Goal: Task Accomplishment & Management: Manage account settings

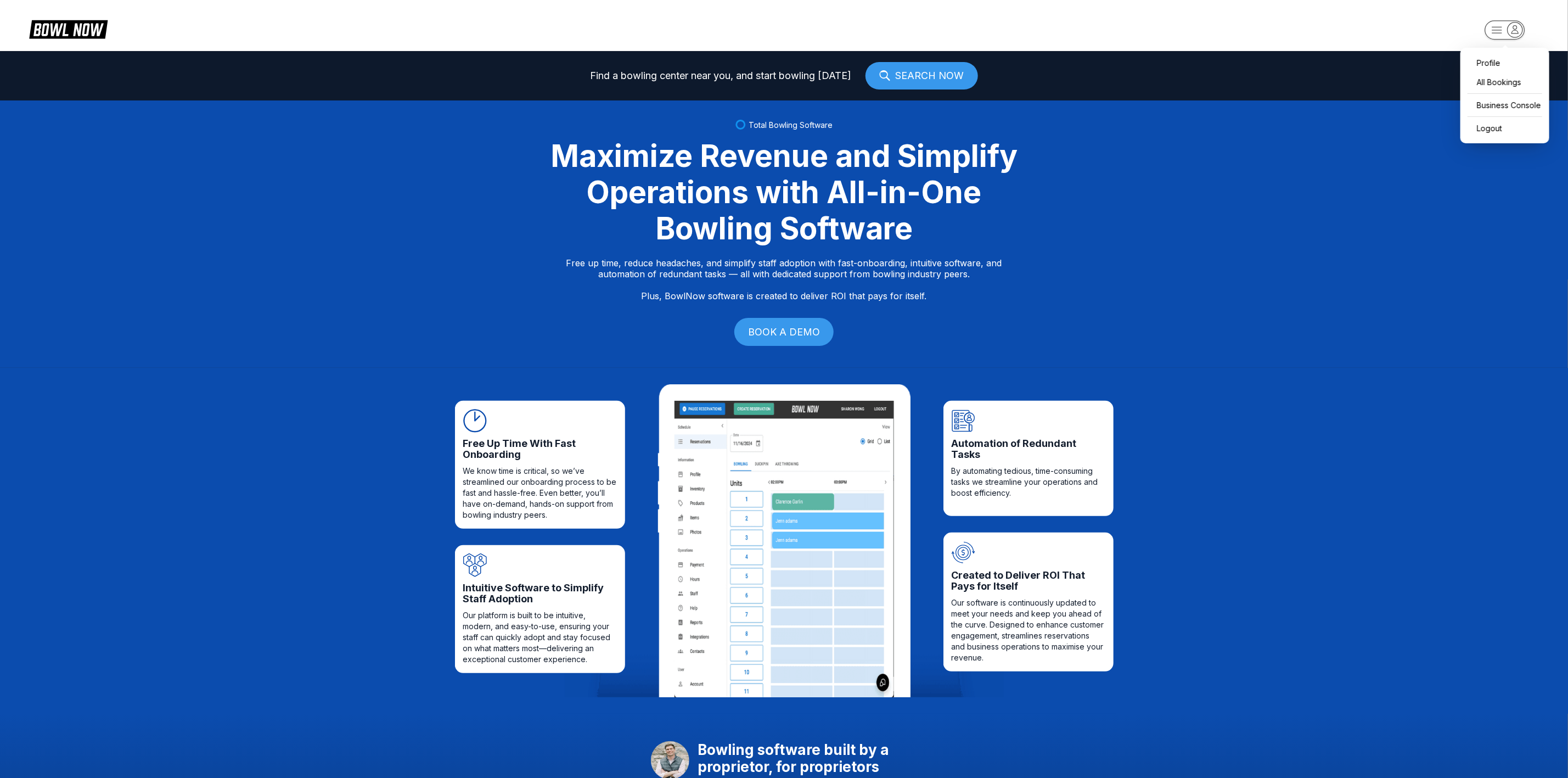
click at [1512, 28] on icon "button" at bounding box center [1515, 29] width 14 height 14
click at [1498, 111] on div "Business Console" at bounding box center [1505, 105] width 78 height 19
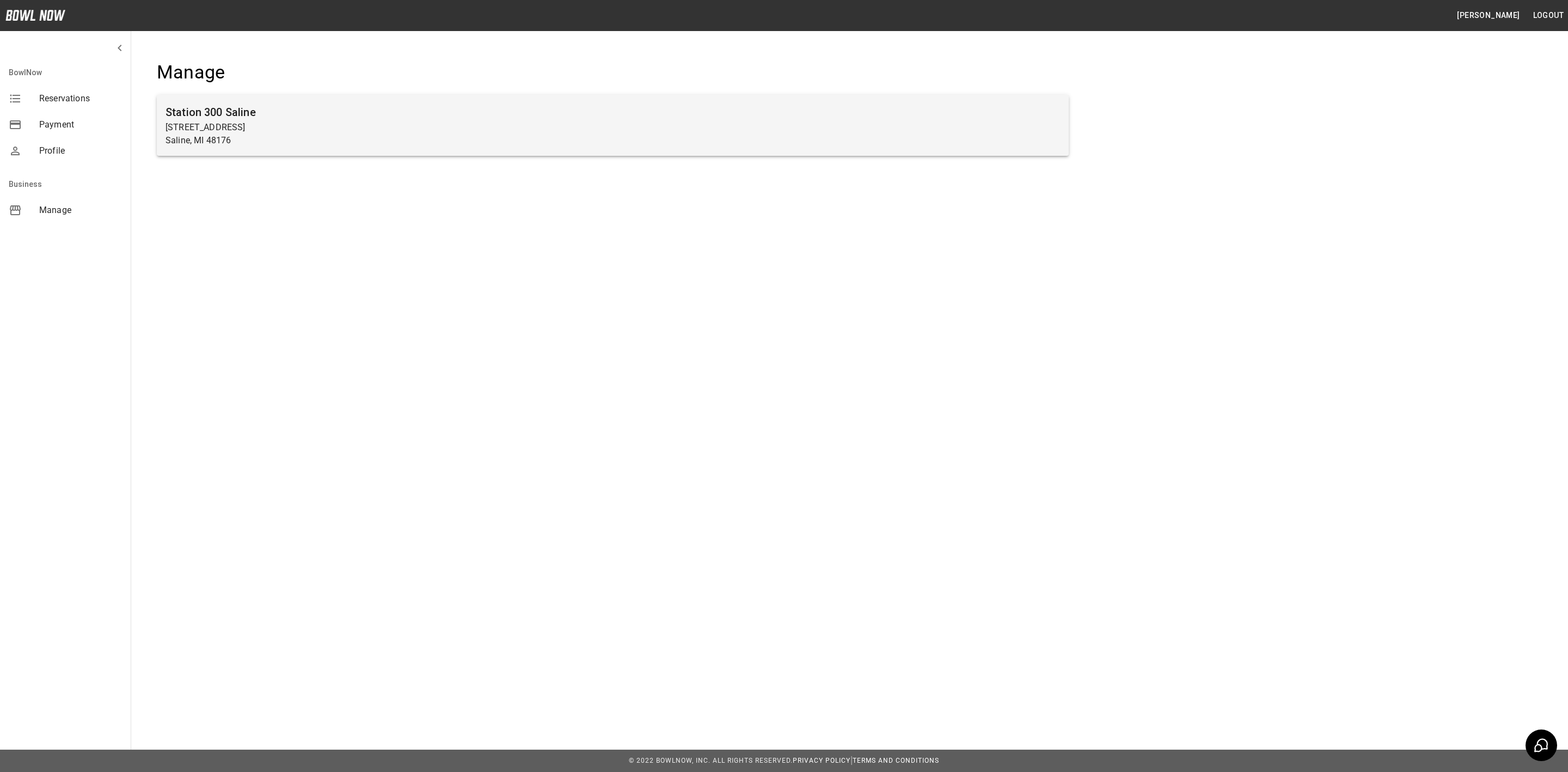
click at [491, 115] on h6 "Station 300 Saline" at bounding box center [613, 112] width 895 height 17
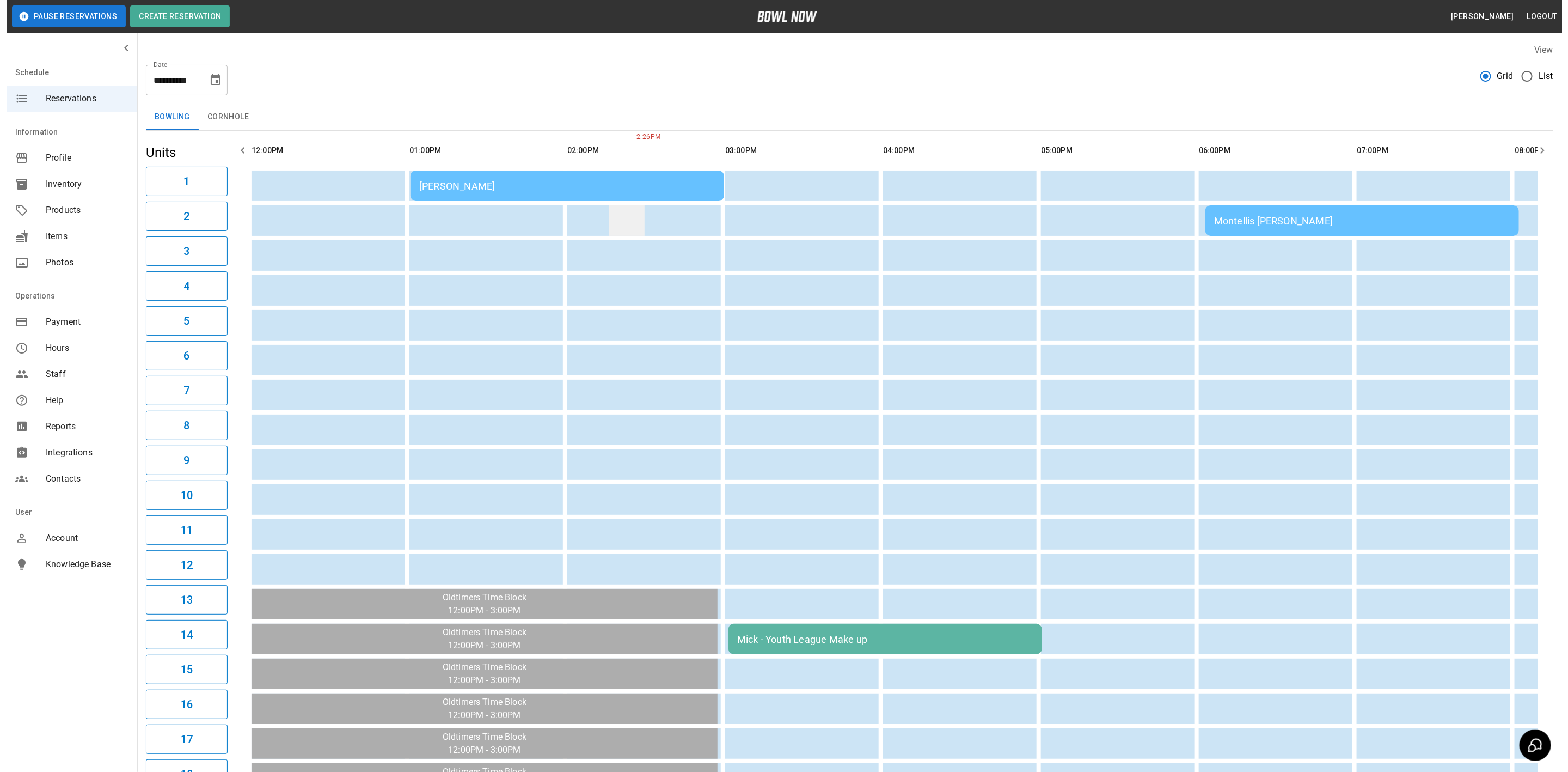
scroll to position [0, 316]
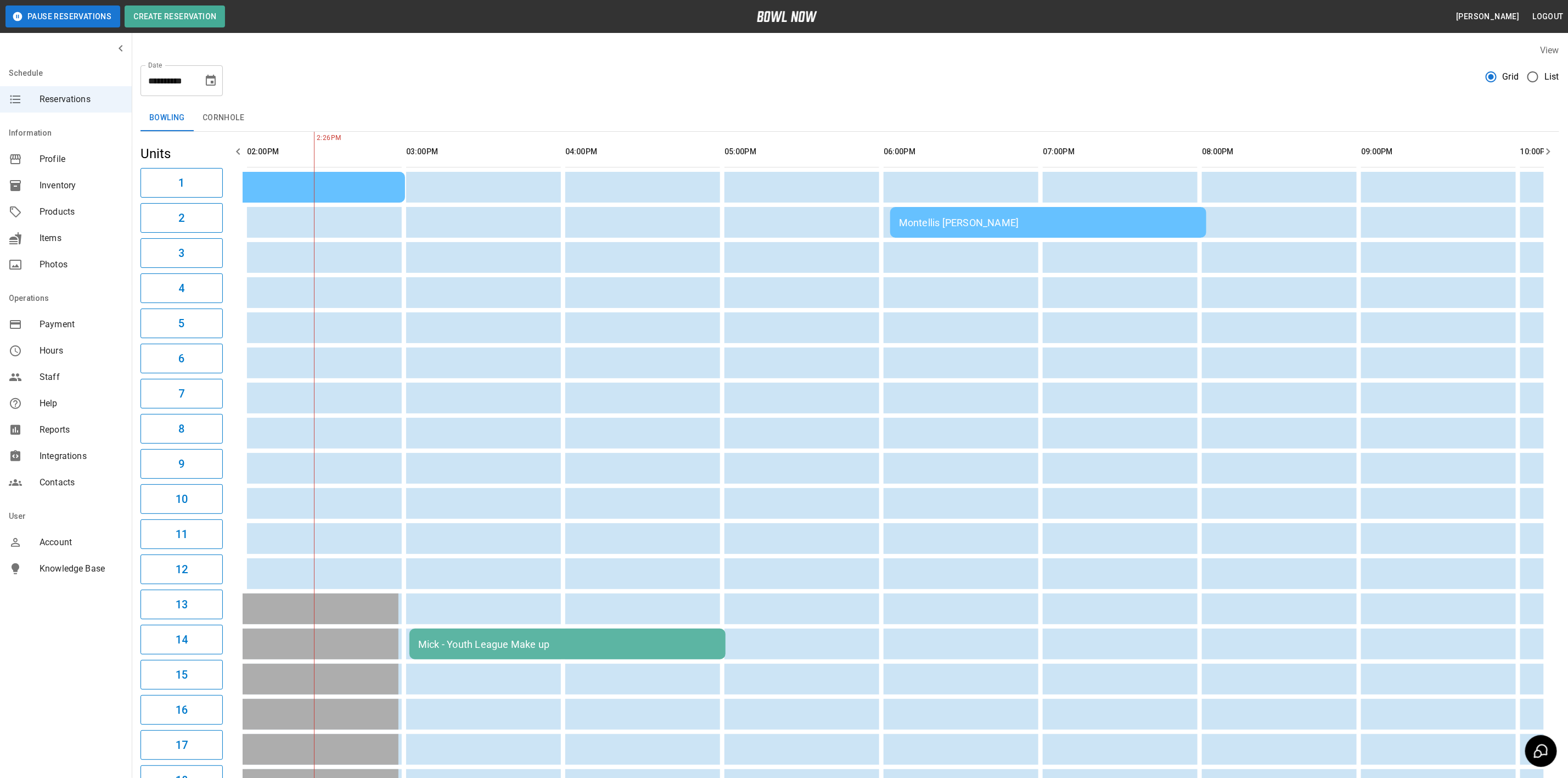
click at [298, 181] on div "Danielle Adamczak" at bounding box center [246, 187] width 299 height 12
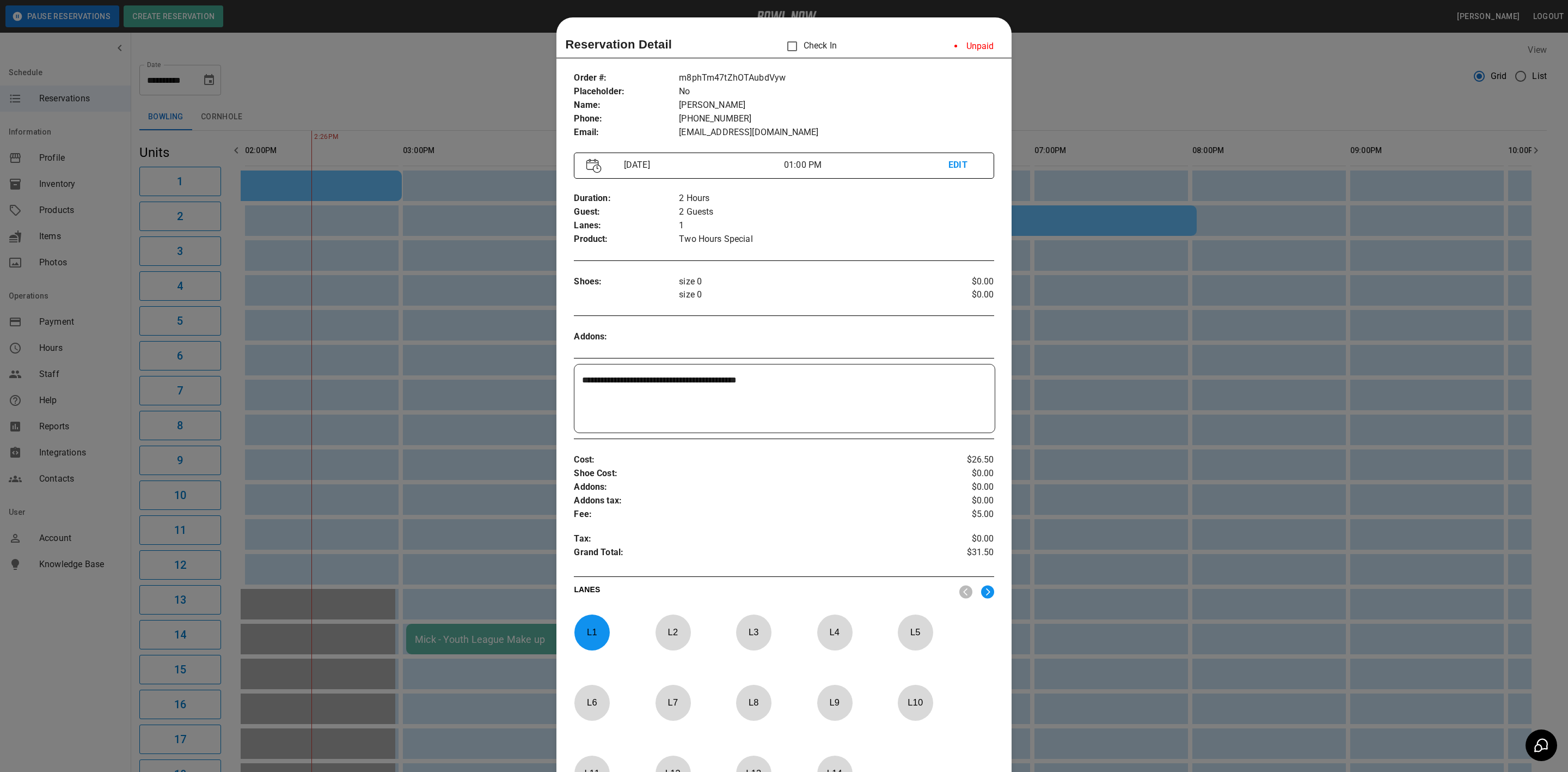
scroll to position [17, 0]
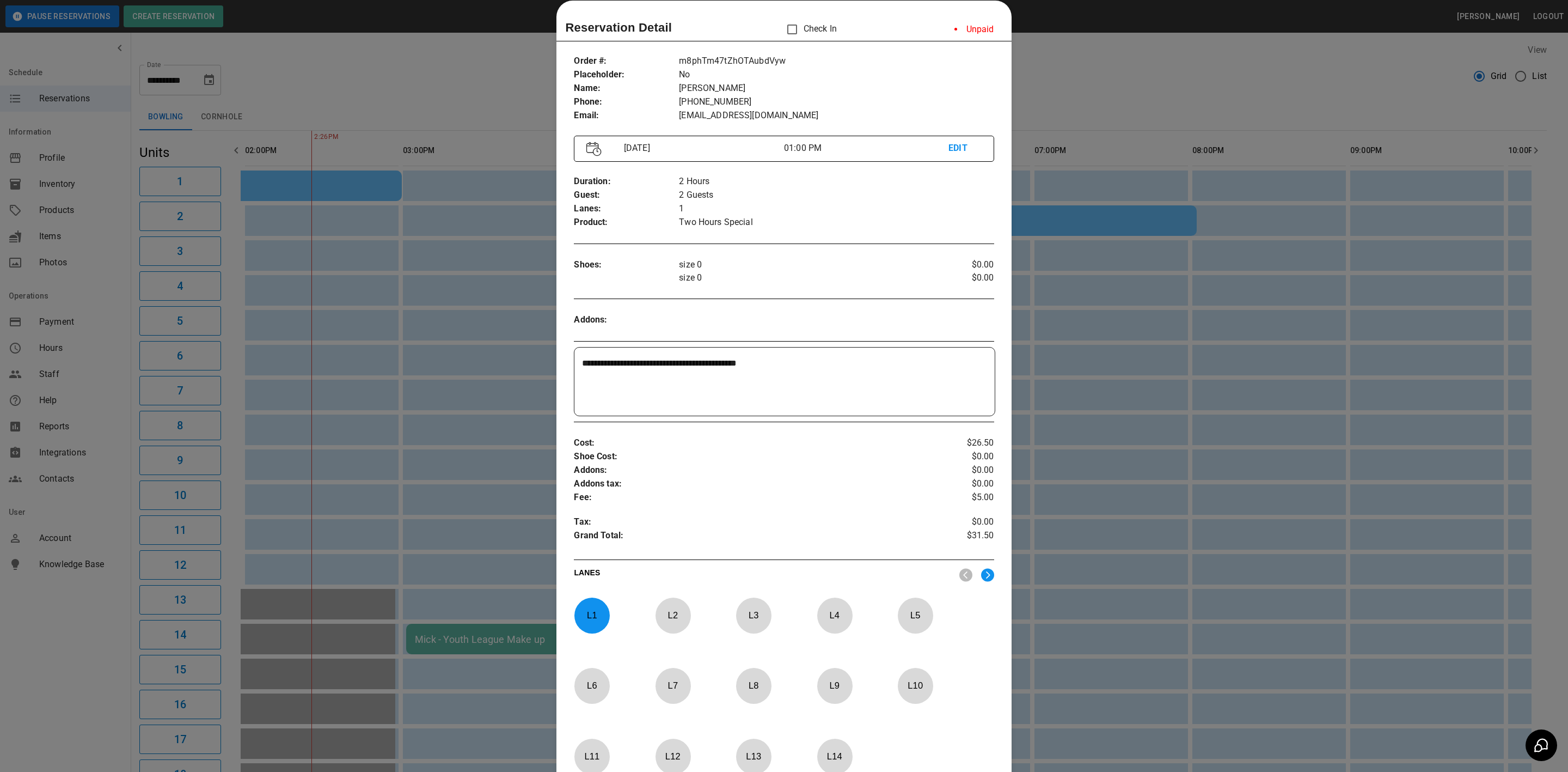
click at [820, 364] on textarea "**********" at bounding box center [783, 382] width 401 height 50
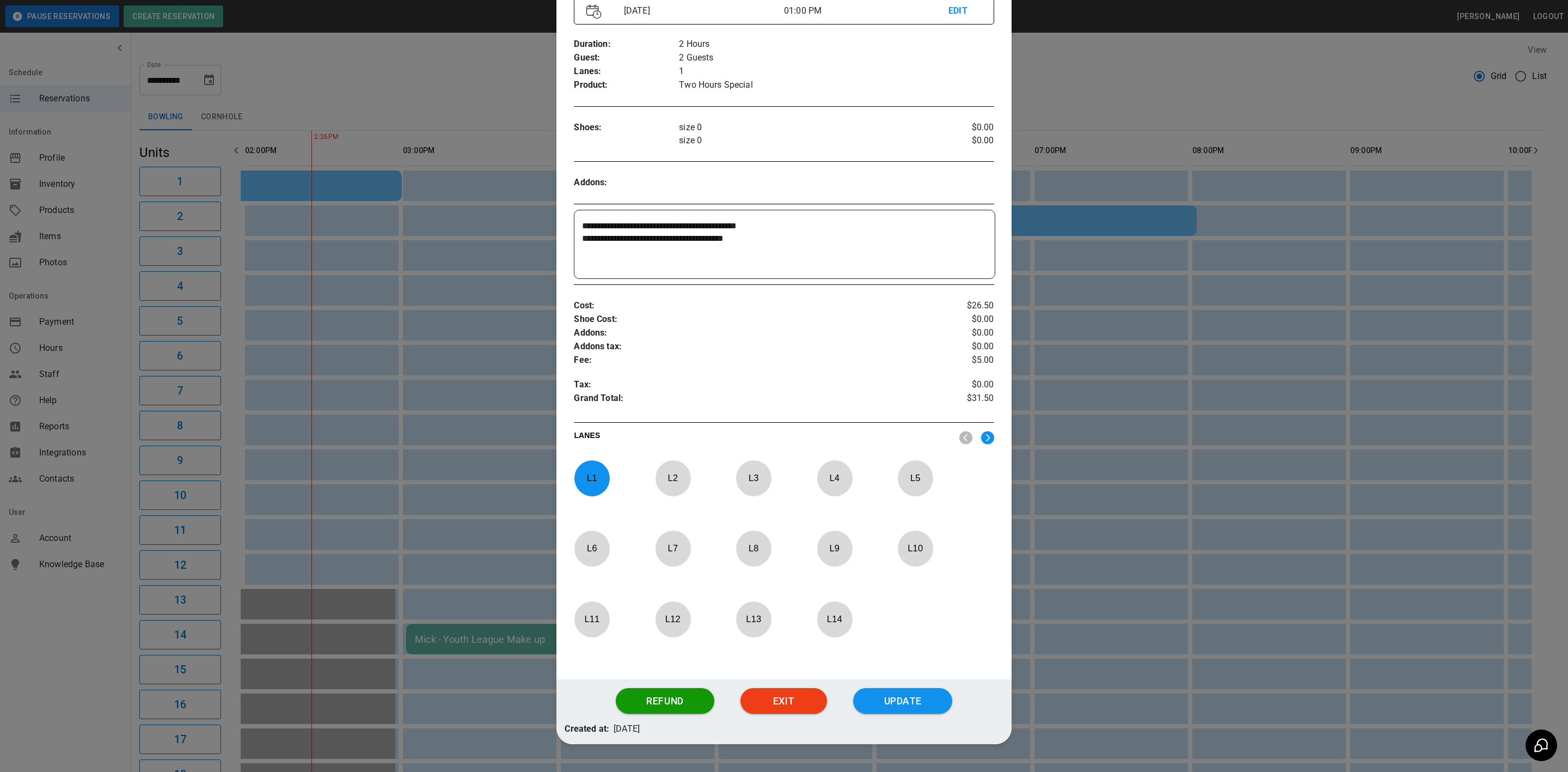
scroll to position [183, 0]
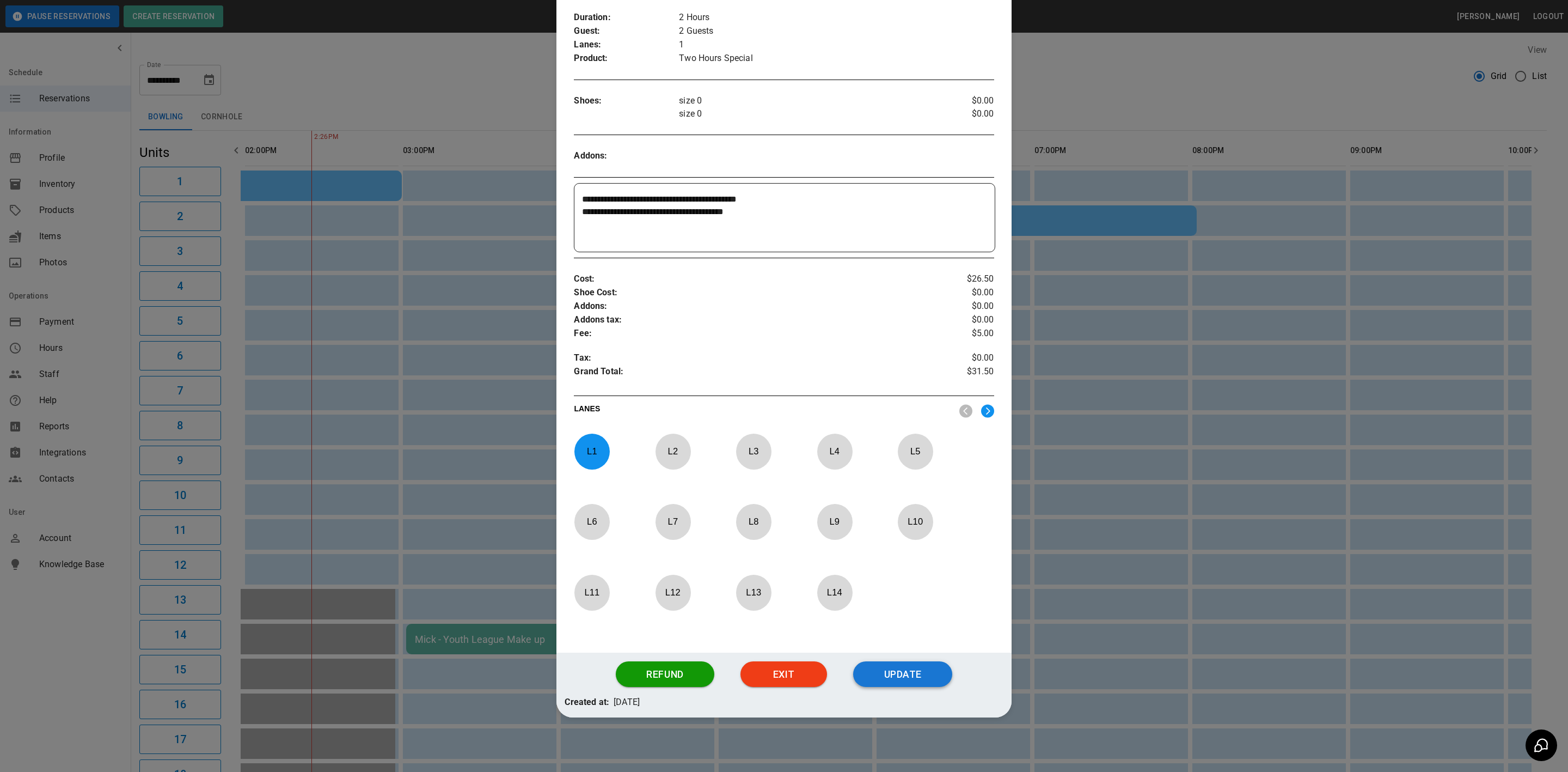
type textarea "**********"
click at [921, 665] on button "Update" at bounding box center [903, 673] width 99 height 26
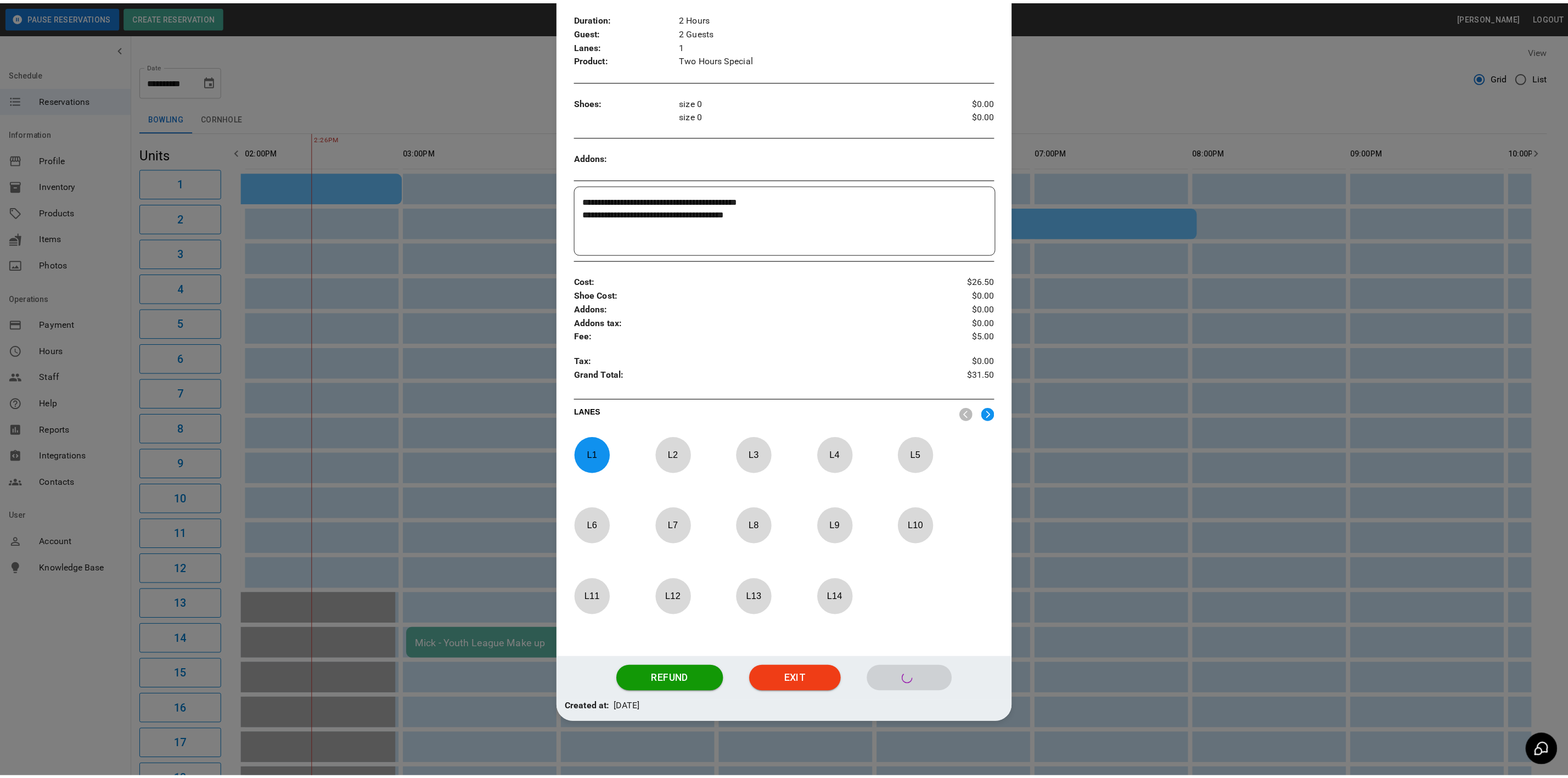
scroll to position [129, 0]
